Goal: Task Accomplishment & Management: Manage account settings

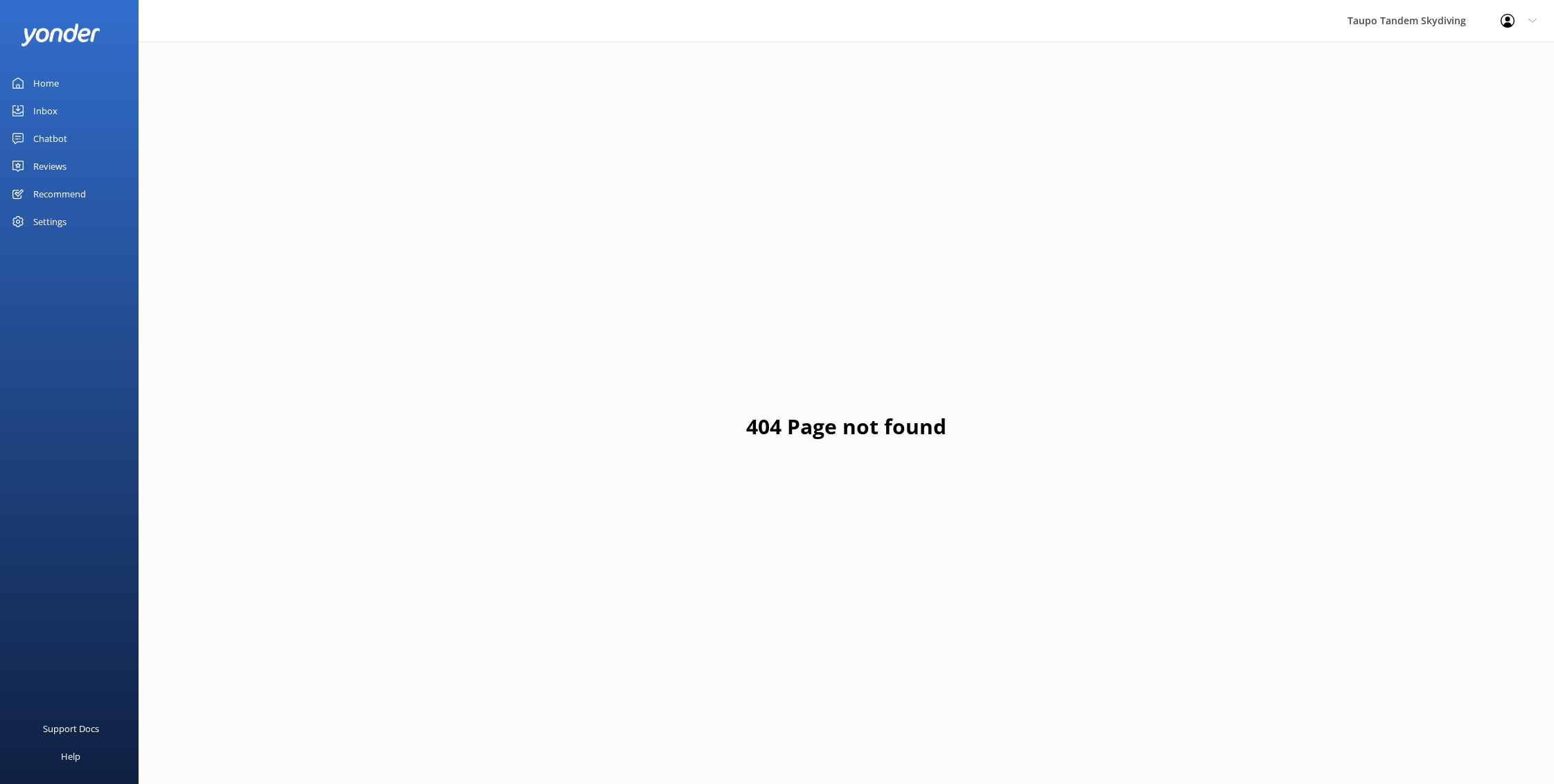
click at [50, 140] on div "Chatbot" at bounding box center [50, 138] width 34 height 28
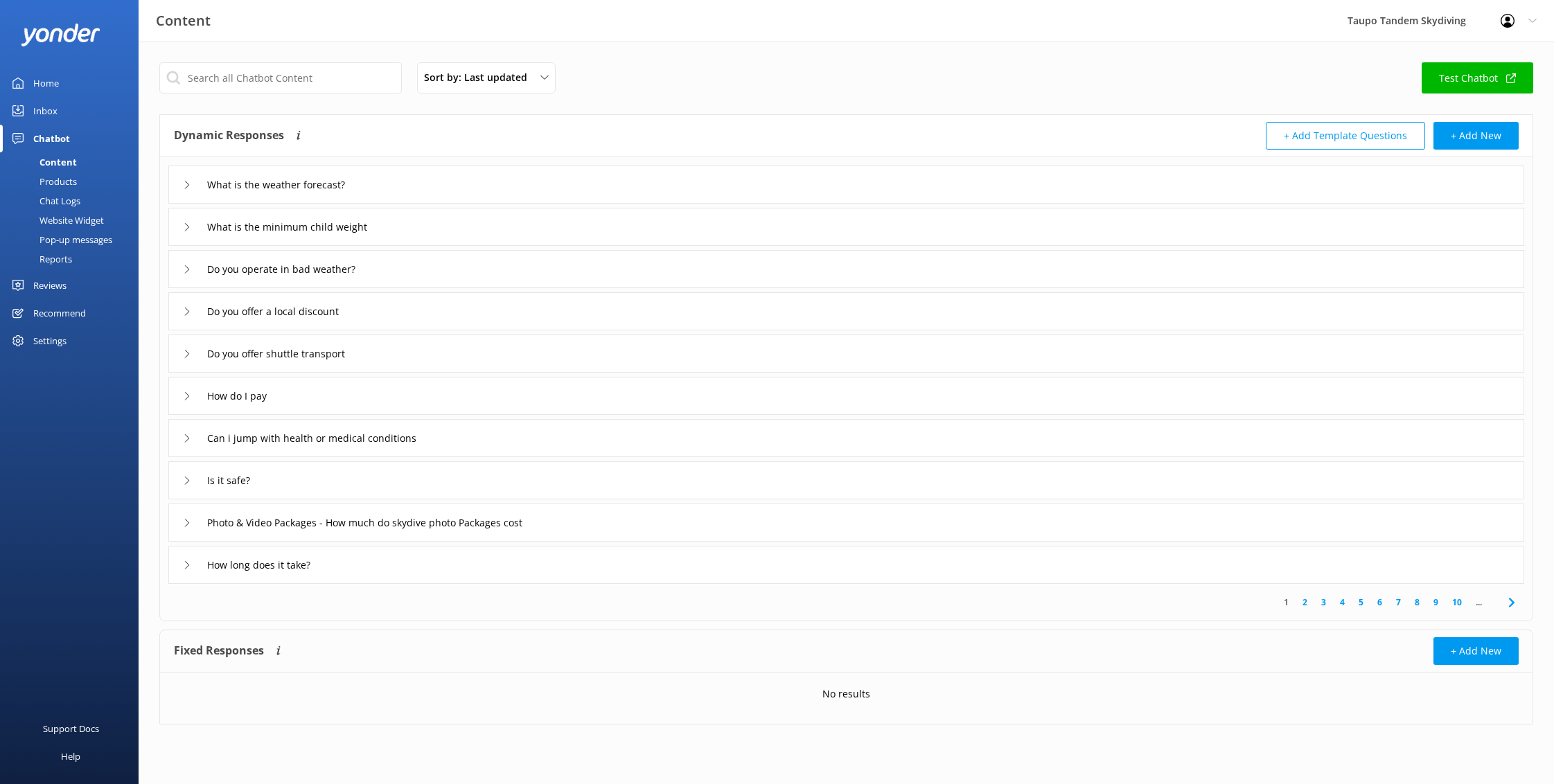
click at [94, 239] on div "Pop-up messages" at bounding box center [60, 240] width 104 height 20
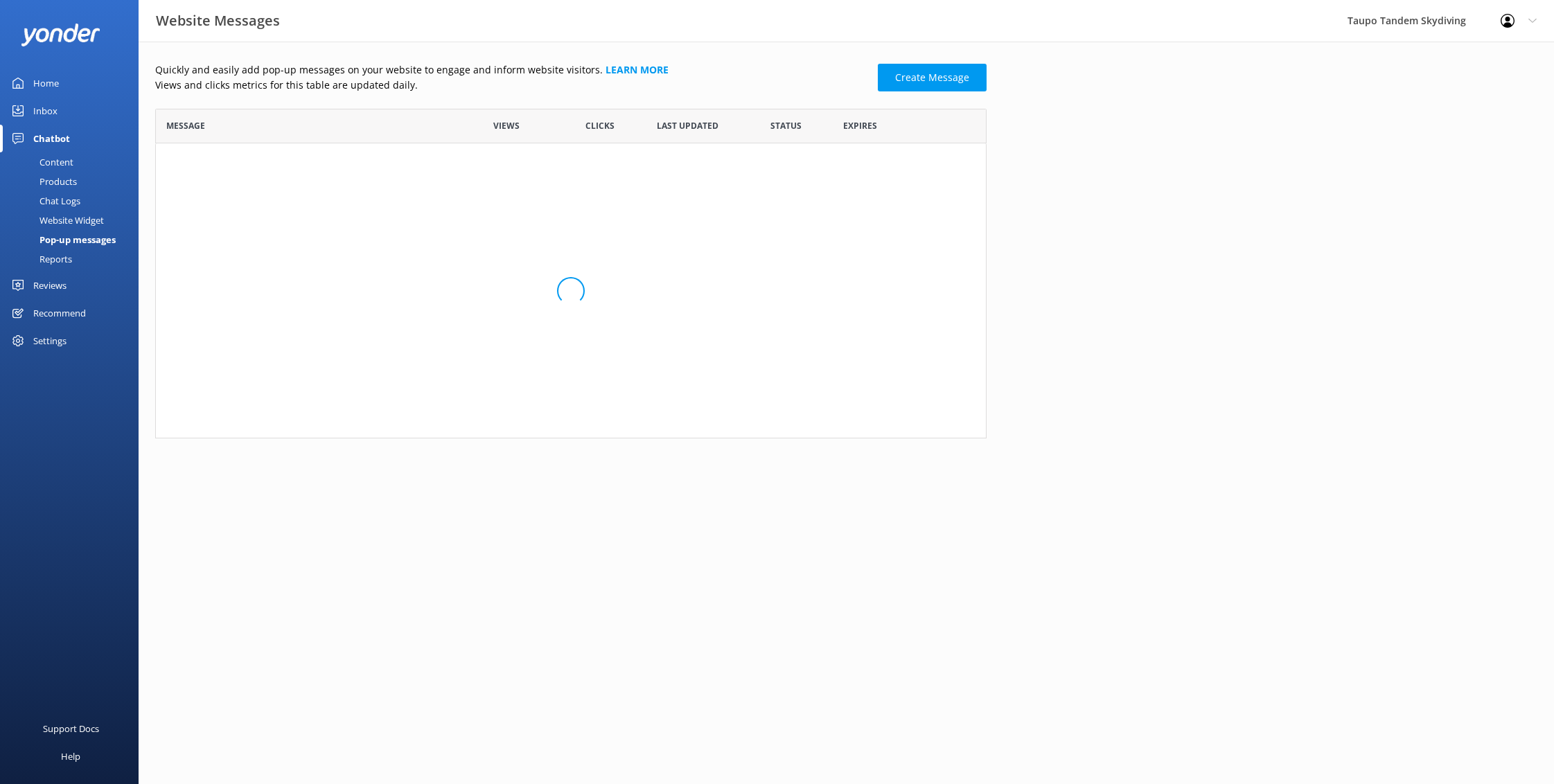
scroll to position [271, 832]
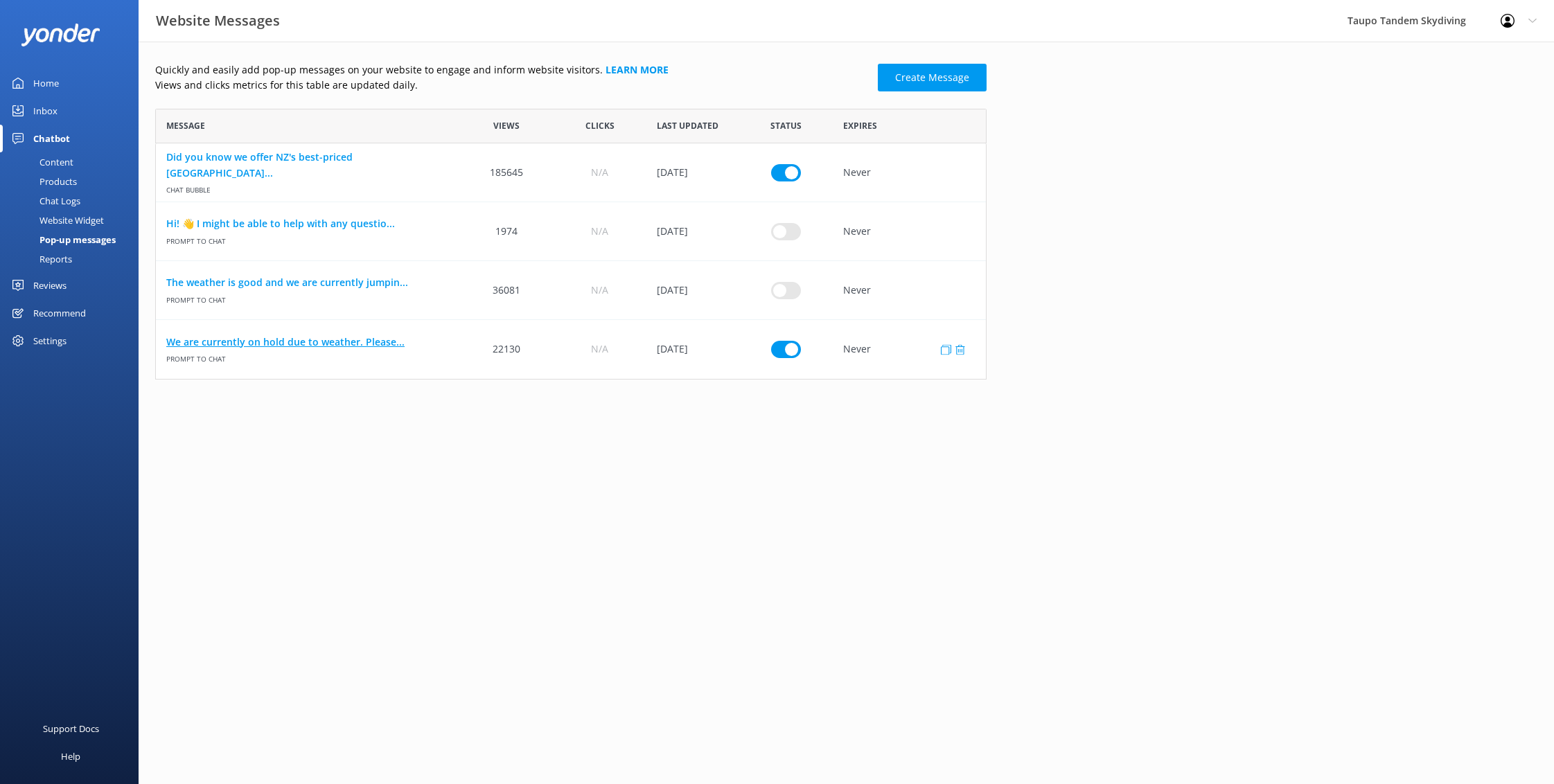
click at [337, 345] on link "We are currently on hold due to weather. Please..." at bounding box center [308, 342] width 284 height 15
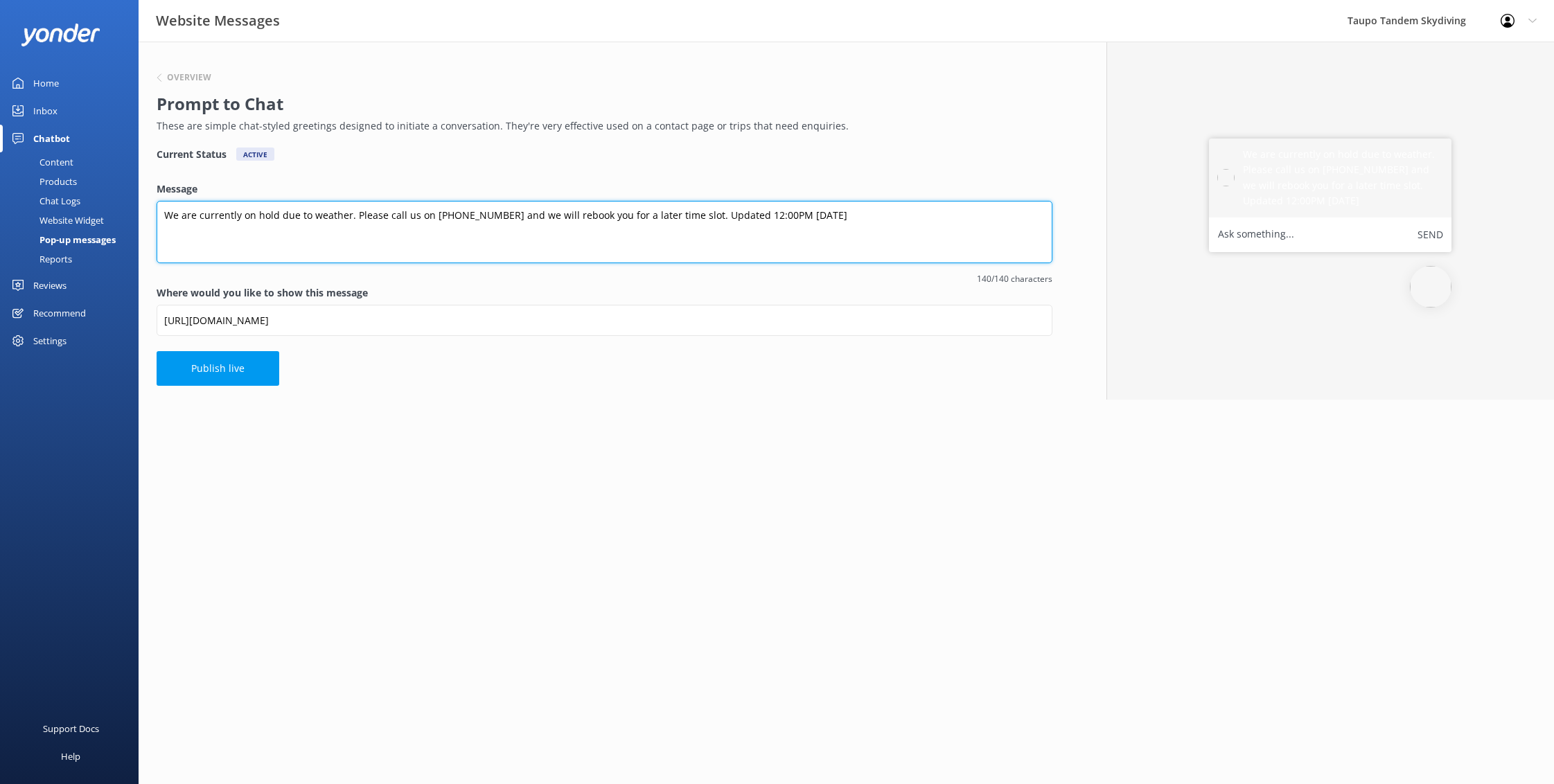
drag, startPoint x: 727, startPoint y: 214, endPoint x: 808, endPoint y: 215, distance: 81.0
click at [808, 216] on textarea "We are currently on hold due to weather. Please call us on [PHONE_NUMBER] and w…" at bounding box center [605, 231] width 896 height 63
click at [750, 216] on textarea "We are currently on hold due to weather. Please call us on [PHONE_NUMBER] and w…" at bounding box center [605, 231] width 896 height 63
type textarea "We are currently on hold due to weather. Please call us on [PHONE_NUMBER] and w…"
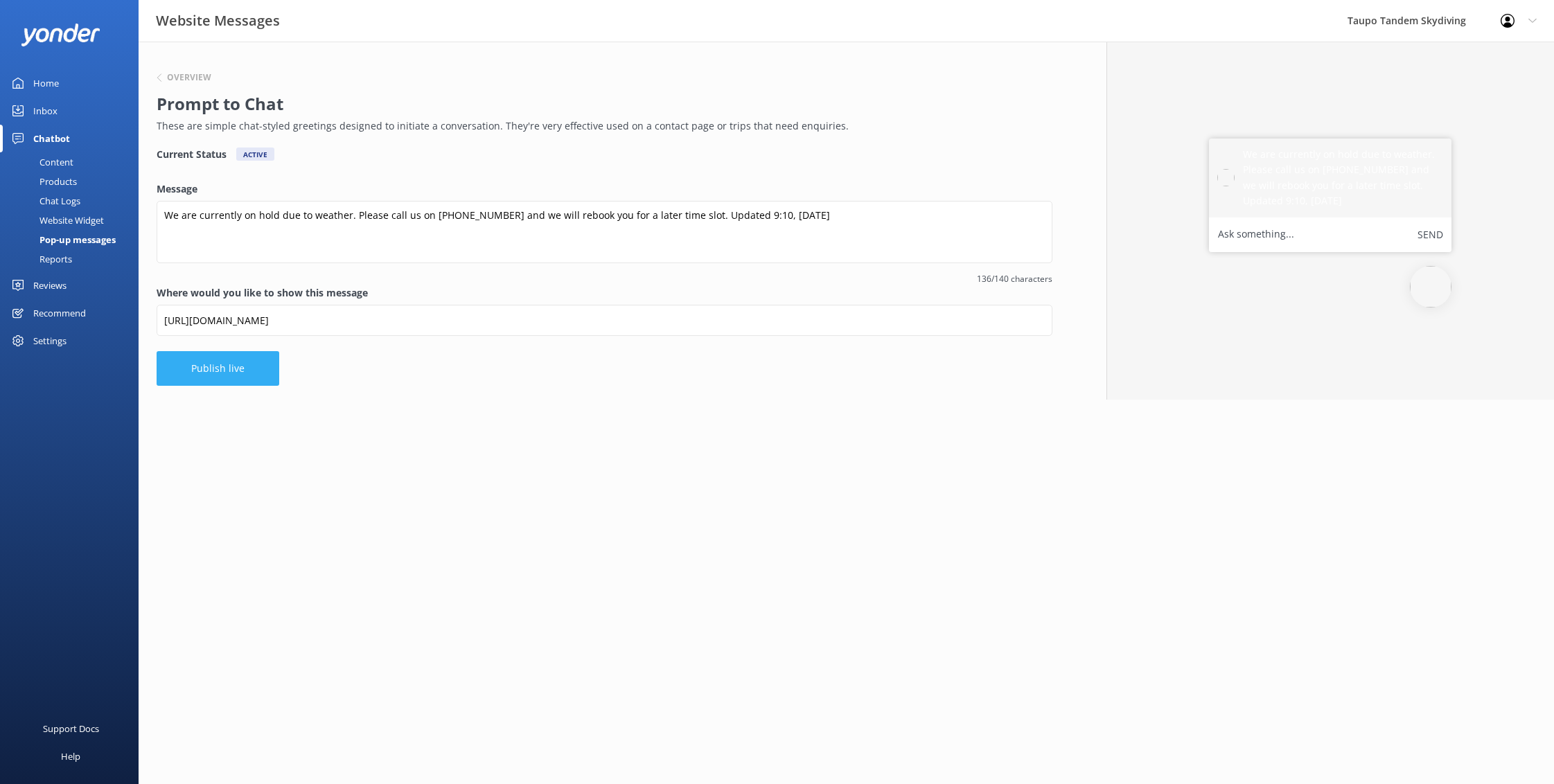
click at [253, 364] on button "Publish live" at bounding box center [218, 369] width 123 height 35
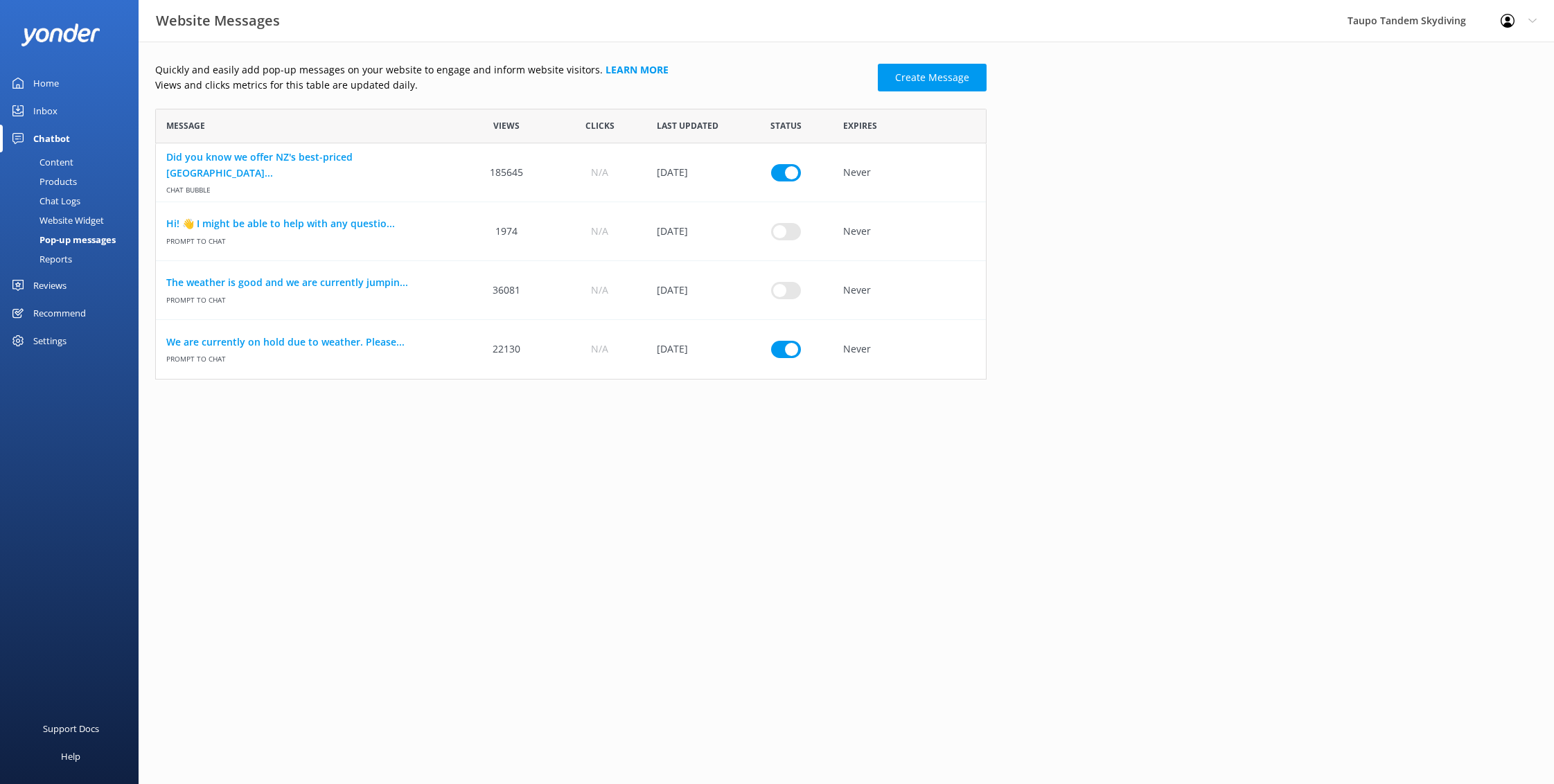
scroll to position [271, 832]
